Goal: Information Seeking & Learning: Learn about a topic

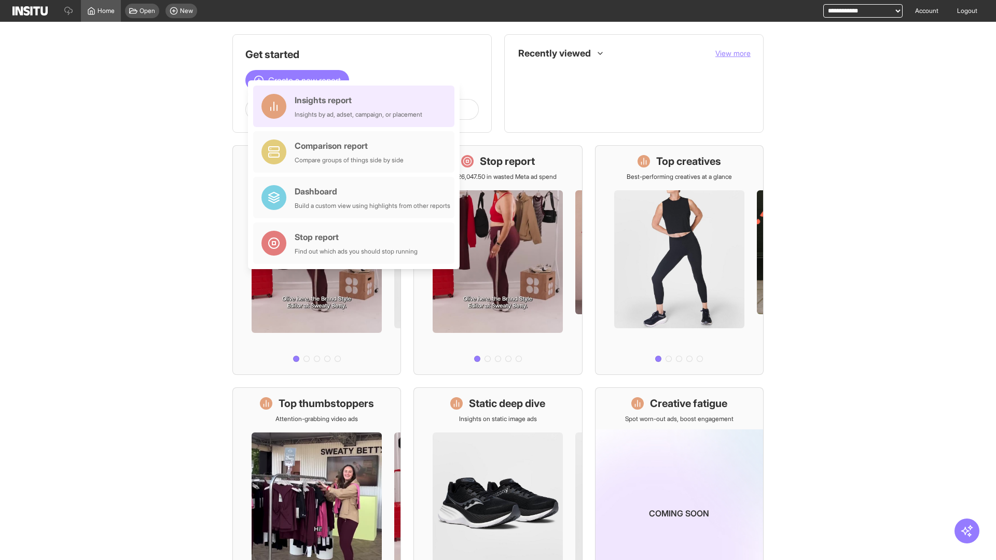
click at [356, 106] on div "Insights report Insights by ad, adset, campaign, or placement" at bounding box center [359, 106] width 128 height 25
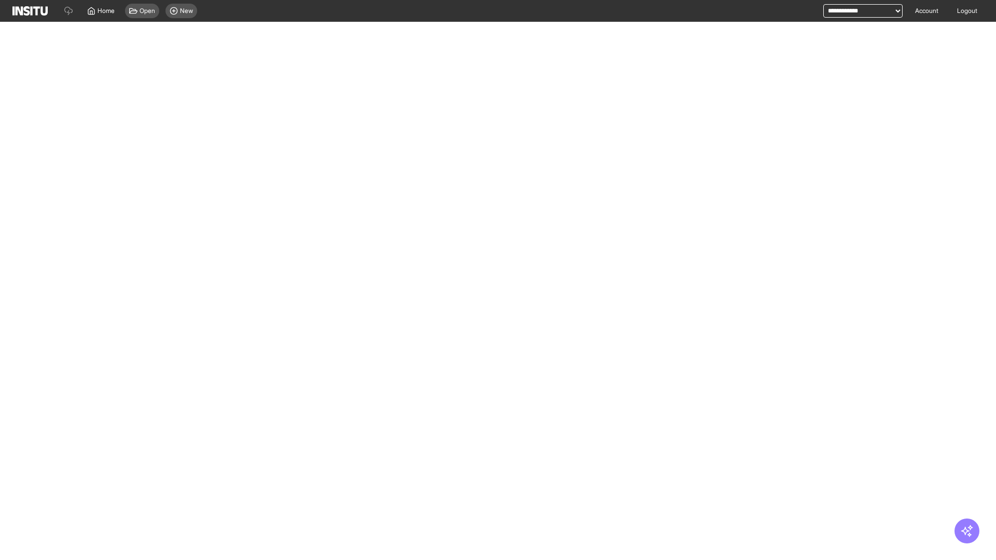
select select "**"
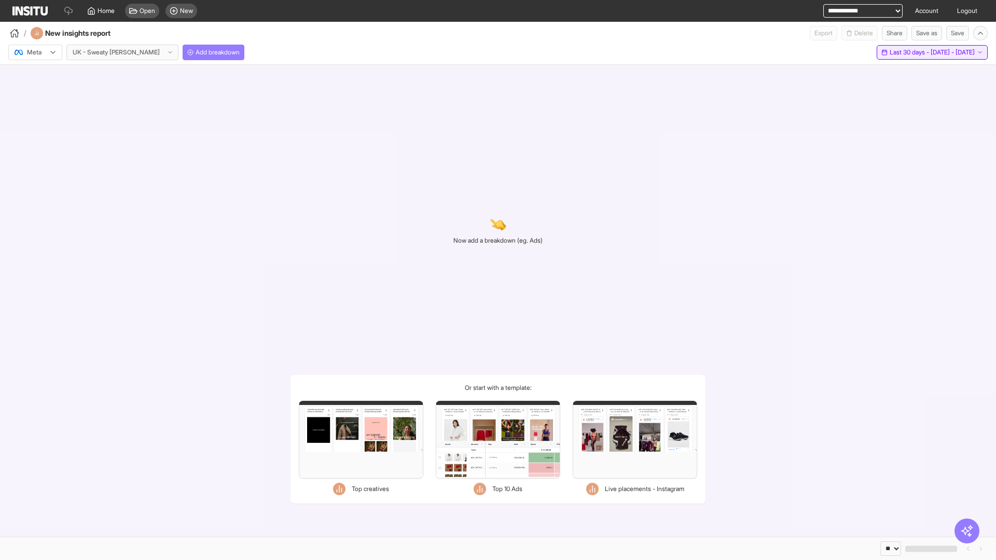
click at [913, 52] on span "Last 30 days - [DATE] - [DATE]" at bounding box center [932, 52] width 85 height 8
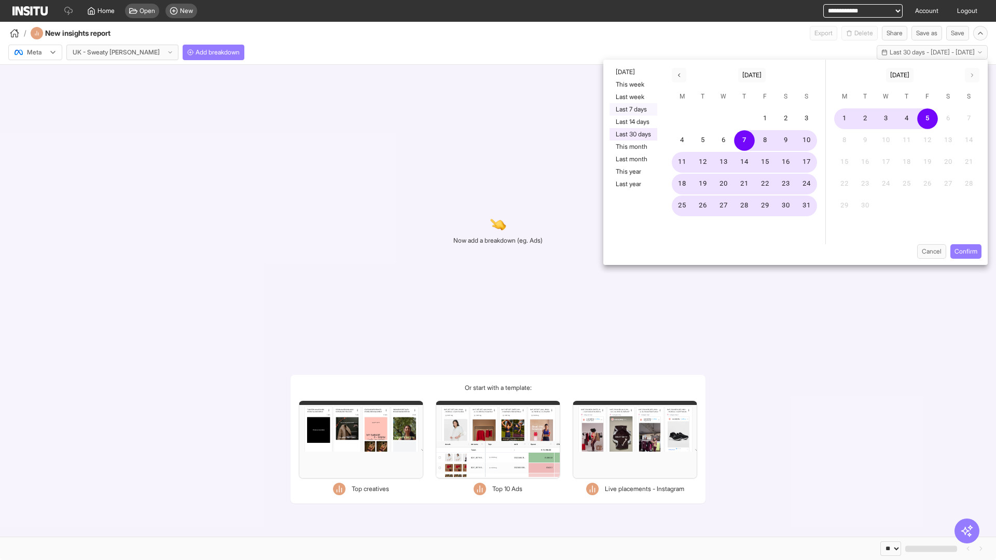
click at [632, 109] on button "Last 7 days" at bounding box center [634, 109] width 48 height 12
